Goal: Information Seeking & Learning: Learn about a topic

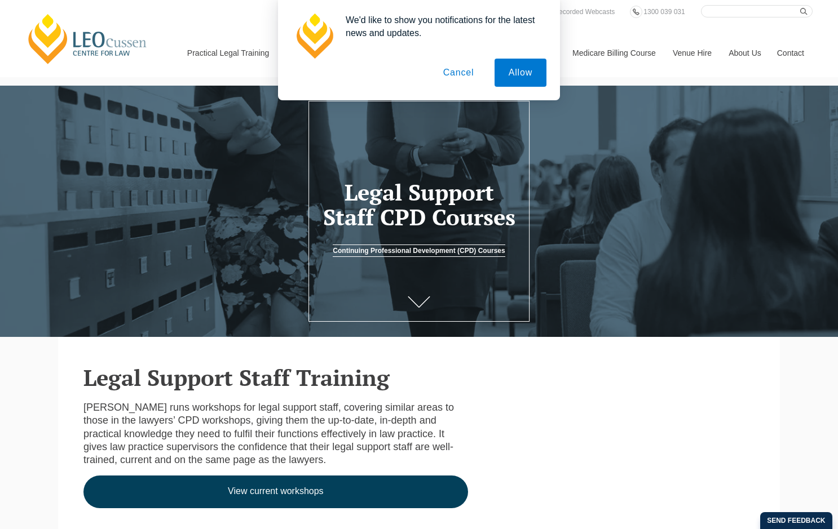
click at [454, 71] on button "Cancel" at bounding box center [458, 73] width 59 height 28
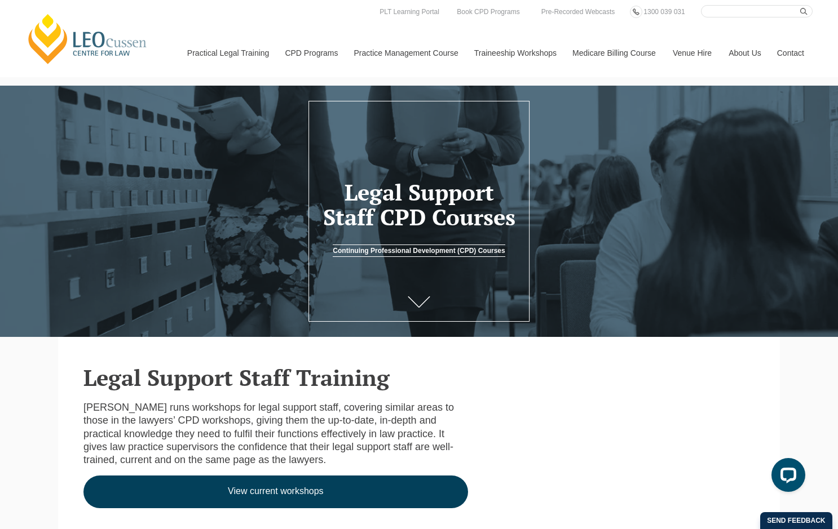
click at [205, 483] on link "View current workshops" at bounding box center [275, 492] width 384 height 33
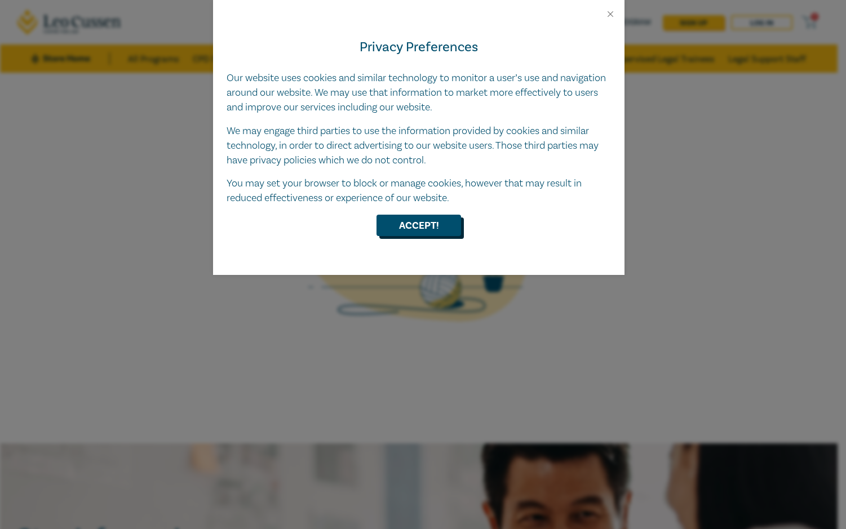
click at [423, 236] on button "Accept!" at bounding box center [419, 225] width 85 height 21
